Goal: Task Accomplishment & Management: Complete application form

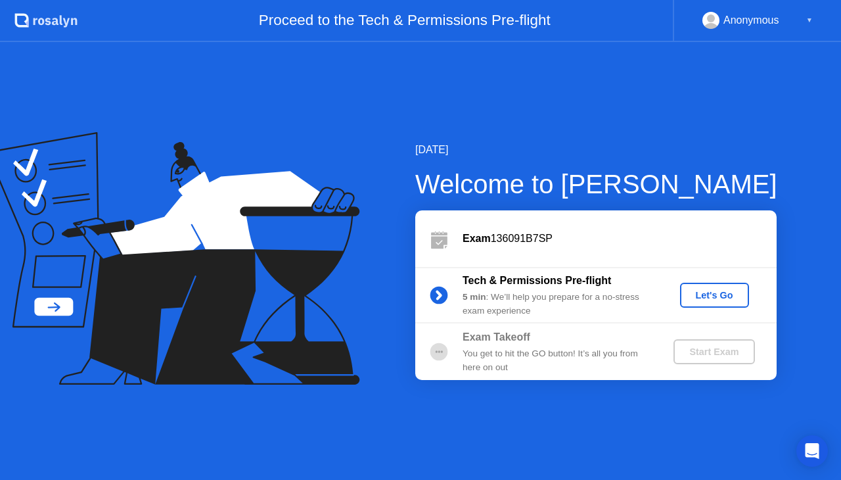
click at [712, 298] on div "Let's Go" at bounding box center [714, 295] width 58 height 11
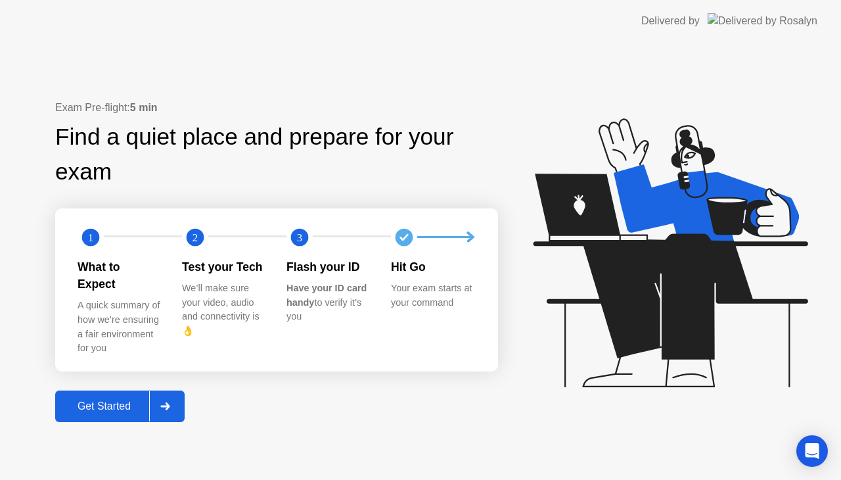
click at [122, 405] on div "Get Started" at bounding box center [104, 406] width 90 height 12
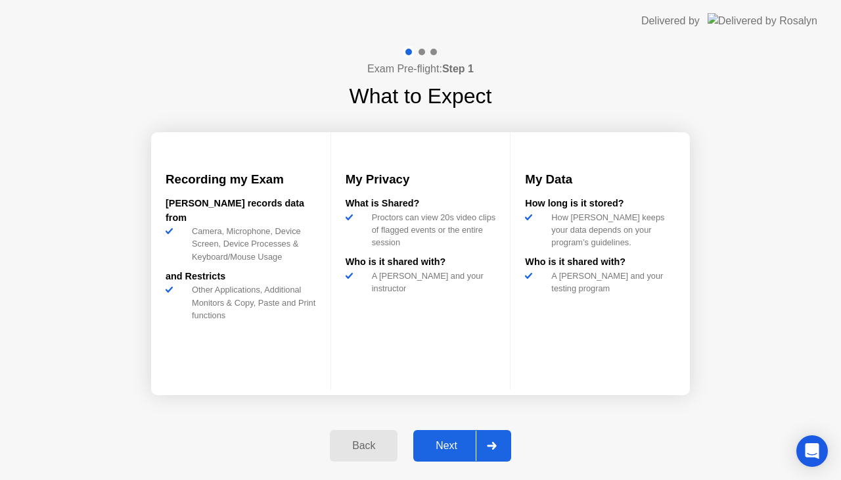
click at [451, 446] on div "Next" at bounding box center [446, 446] width 58 height 12
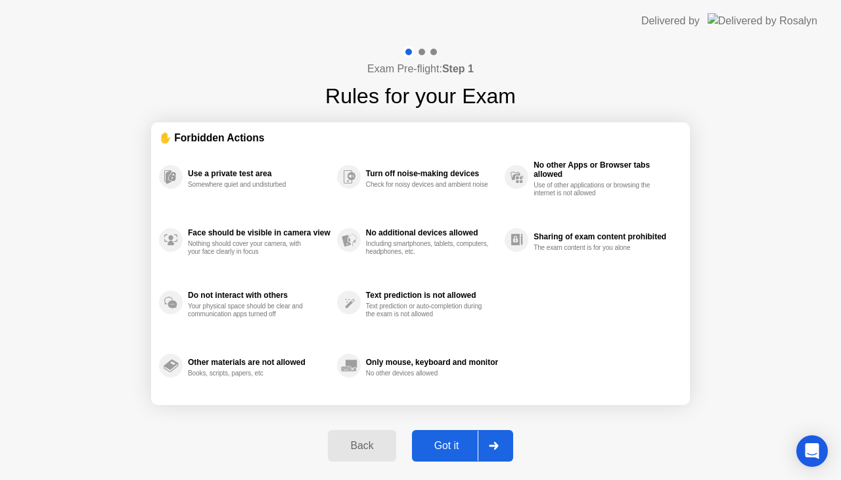
click at [451, 446] on div "Got it" at bounding box center [447, 446] width 62 height 12
select select "**********"
select select "*******"
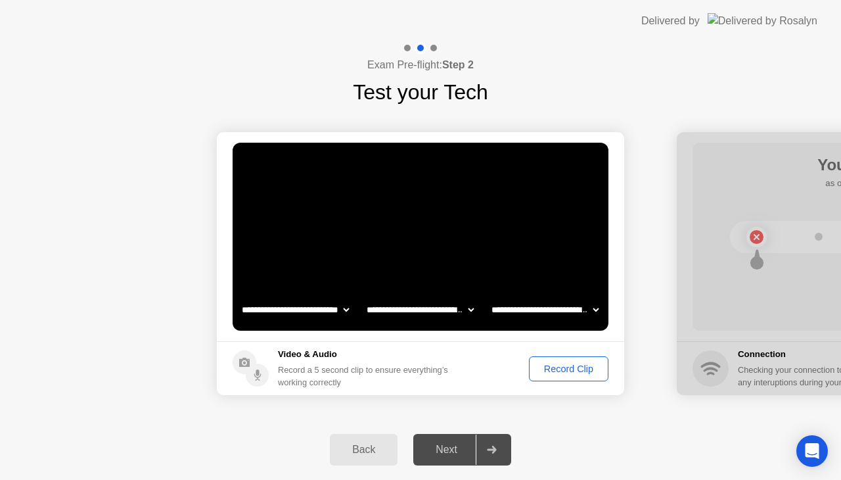
click at [569, 370] on div "Record Clip" at bounding box center [569, 368] width 70 height 11
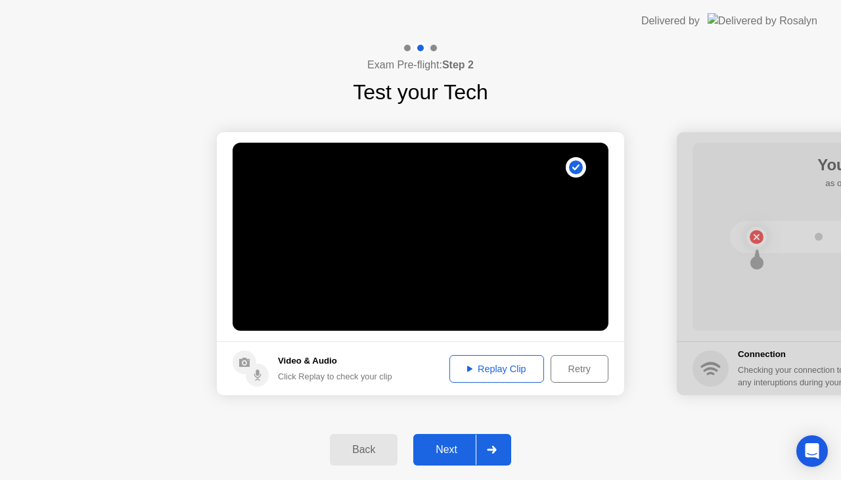
click at [444, 457] on button "Next" at bounding box center [462, 450] width 98 height 32
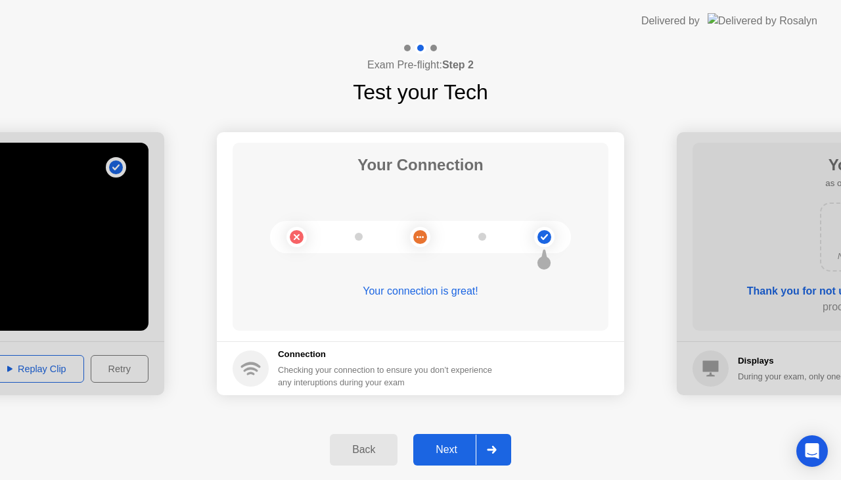
click at [458, 437] on button "Next" at bounding box center [462, 450] width 98 height 32
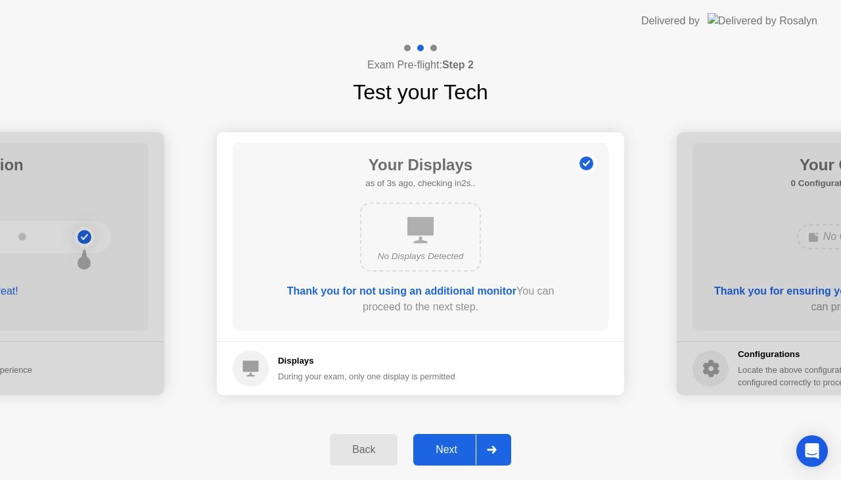
click at [457, 448] on div "Next" at bounding box center [446, 450] width 58 height 12
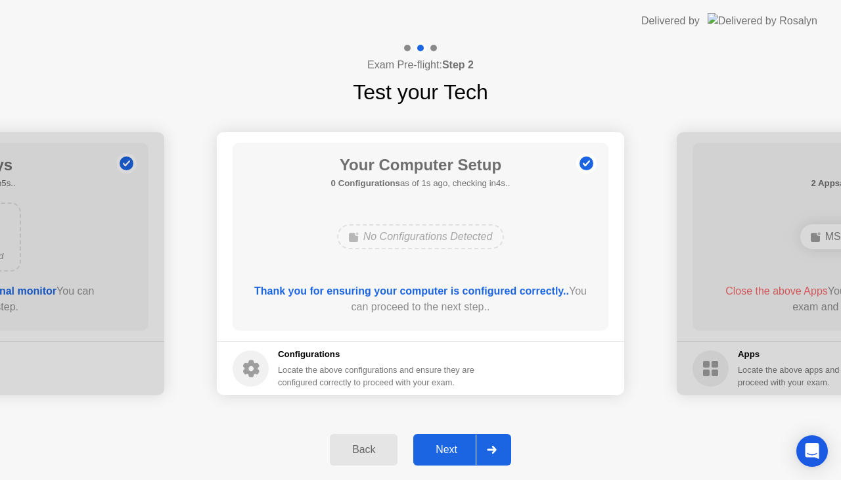
click at [452, 451] on div "Next" at bounding box center [446, 450] width 58 height 12
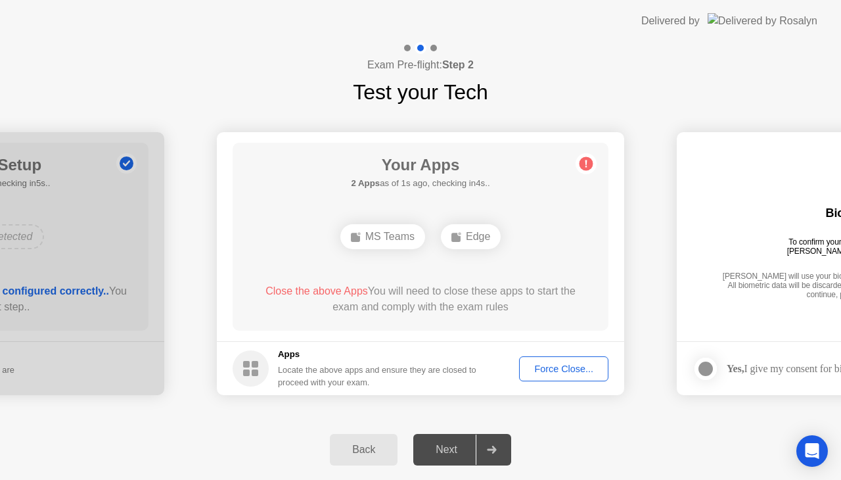
click at [568, 414] on div "**********" at bounding box center [420, 263] width 841 height 311
click at [565, 371] on div "Force Close..." at bounding box center [564, 368] width 80 height 11
click at [580, 421] on div "Back Next" at bounding box center [420, 449] width 841 height 60
click at [576, 373] on div "Force Close..." at bounding box center [564, 368] width 80 height 11
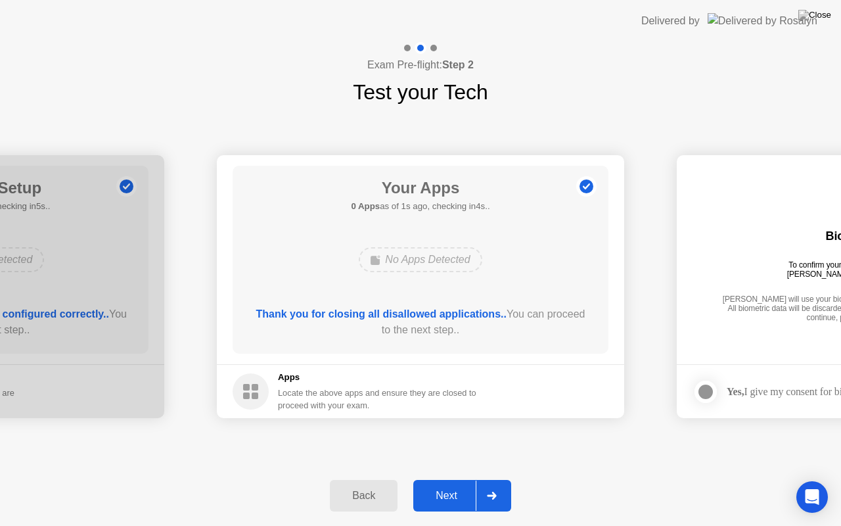
click at [448, 479] on div "Next" at bounding box center [446, 496] width 58 height 12
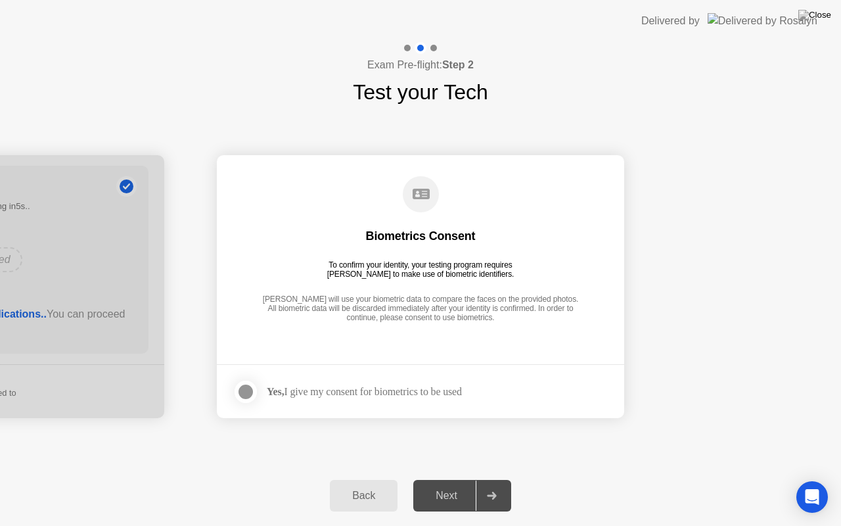
click at [244, 390] on div at bounding box center [246, 392] width 16 height 16
click at [445, 479] on div "Next" at bounding box center [446, 496] width 58 height 12
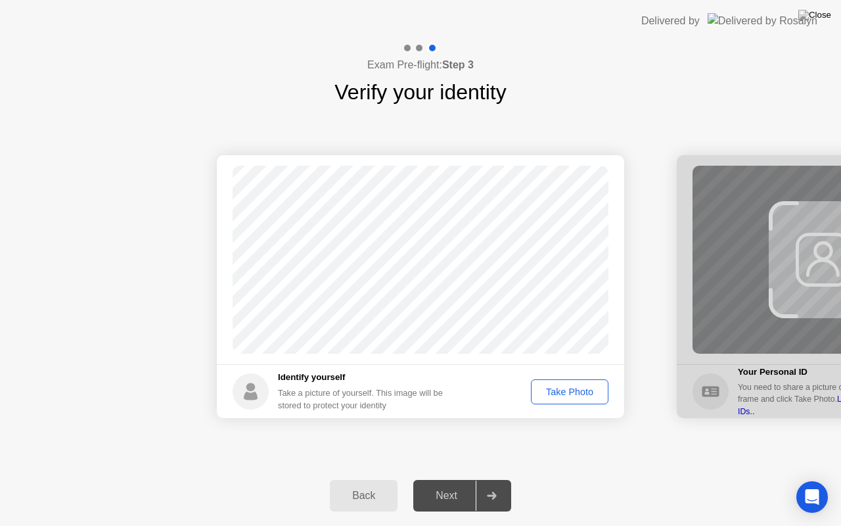
click at [559, 396] on div "Take Photo" at bounding box center [570, 391] width 68 height 11
click at [449, 479] on div "Next" at bounding box center [446, 496] width 58 height 12
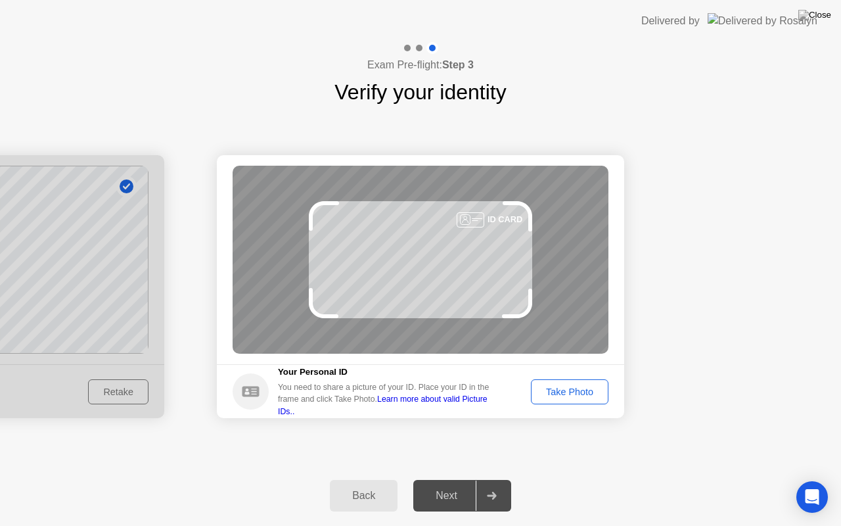
click at [536, 394] on div "Take Photo" at bounding box center [570, 391] width 68 height 11
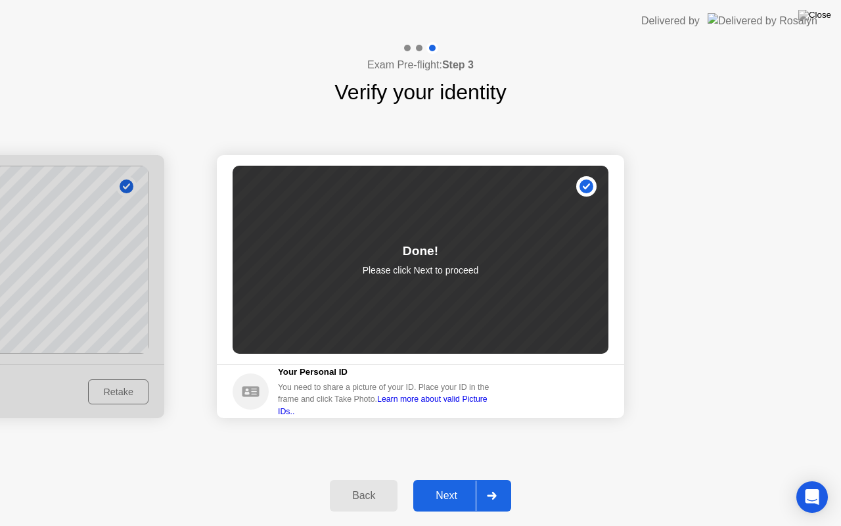
click at [460, 479] on div "Next" at bounding box center [446, 496] width 58 height 12
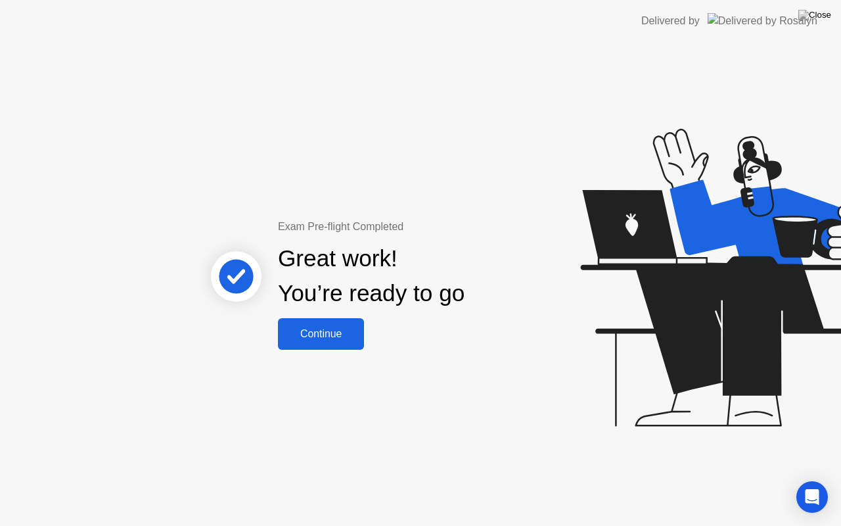
click at [348, 331] on div "Continue" at bounding box center [321, 334] width 78 height 12
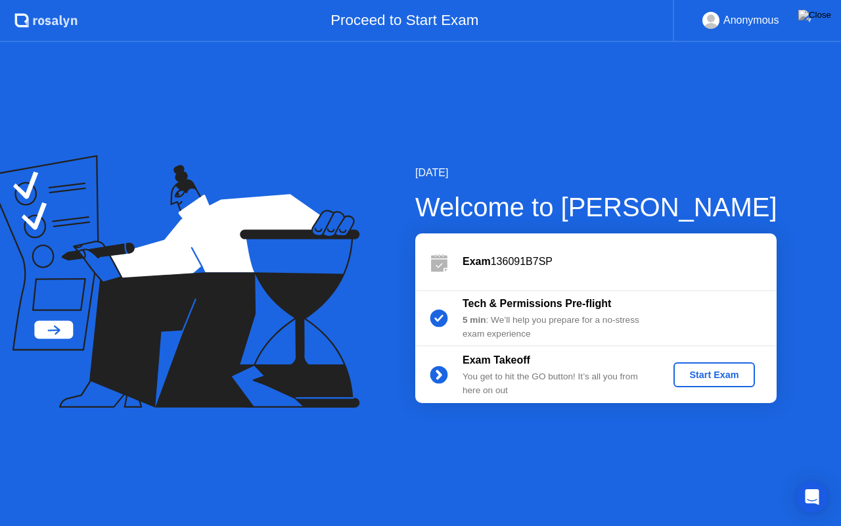
click at [702, 379] on div "Start Exam" at bounding box center [714, 374] width 70 height 11
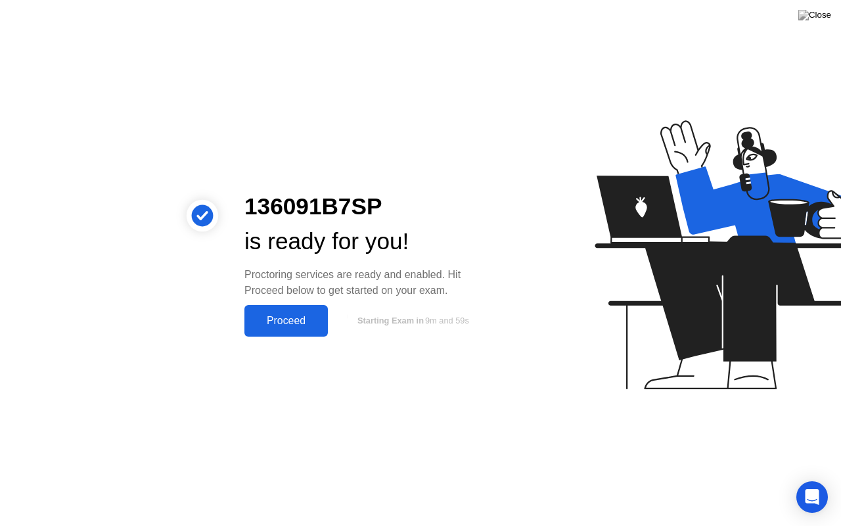
click at [298, 317] on div "Proceed" at bounding box center [286, 321] width 76 height 12
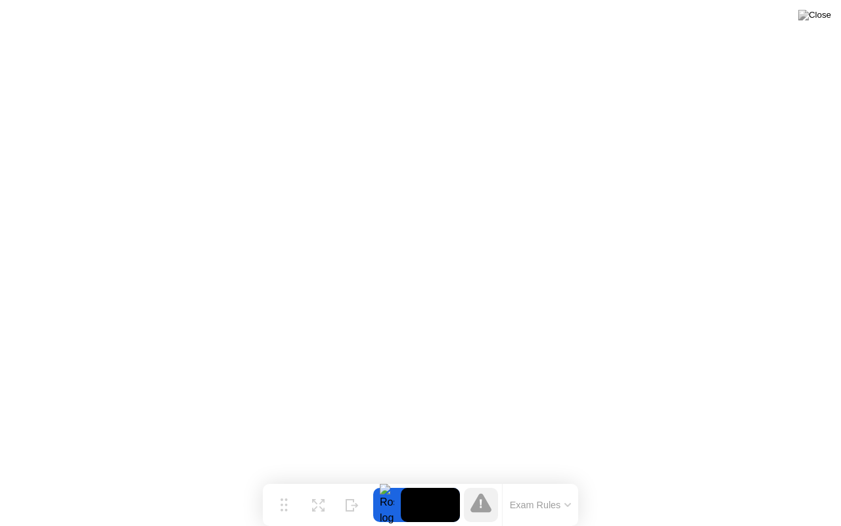
click at [563, 479] on button "Exam Rules" at bounding box center [541, 505] width 70 height 12
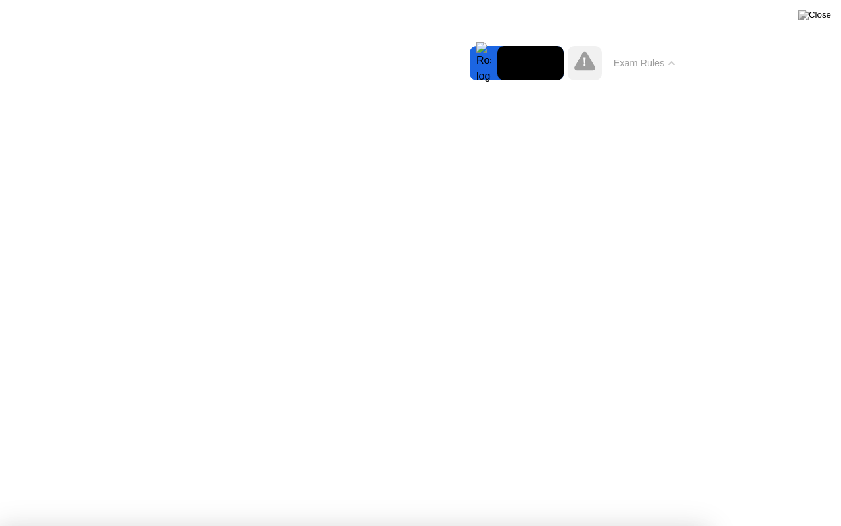
click at [641, 63] on button "Exam Rules" at bounding box center [645, 63] width 70 height 12
